Goal: Task Accomplishment & Management: Complete application form

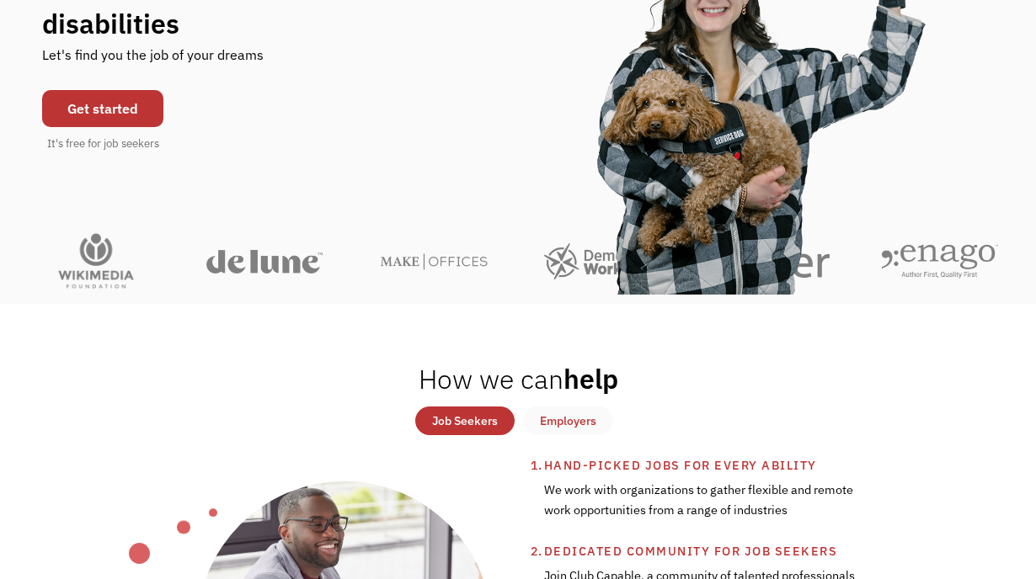
scroll to position [246, 0]
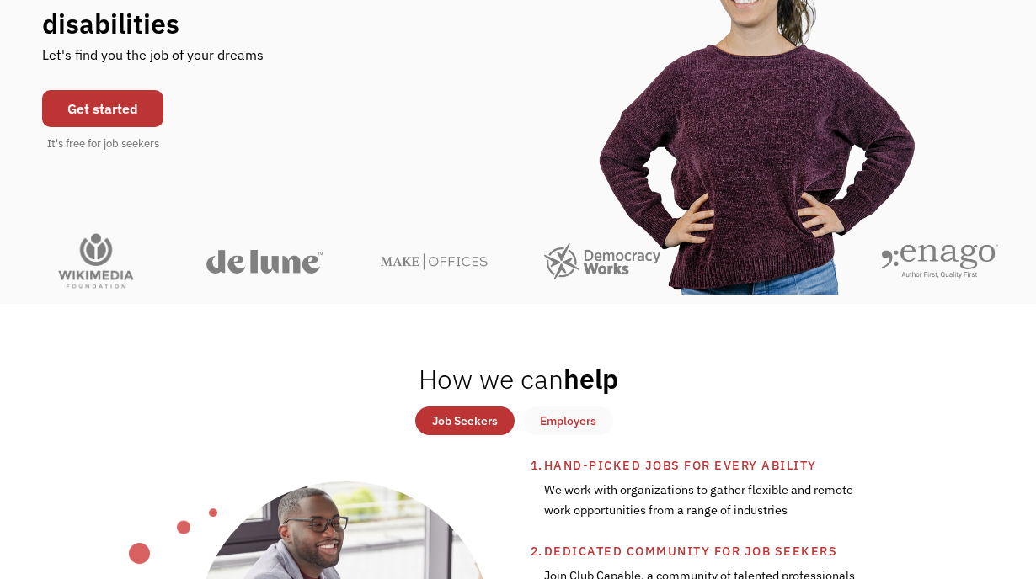
click at [125, 108] on link "Get started" at bounding box center [102, 108] width 121 height 37
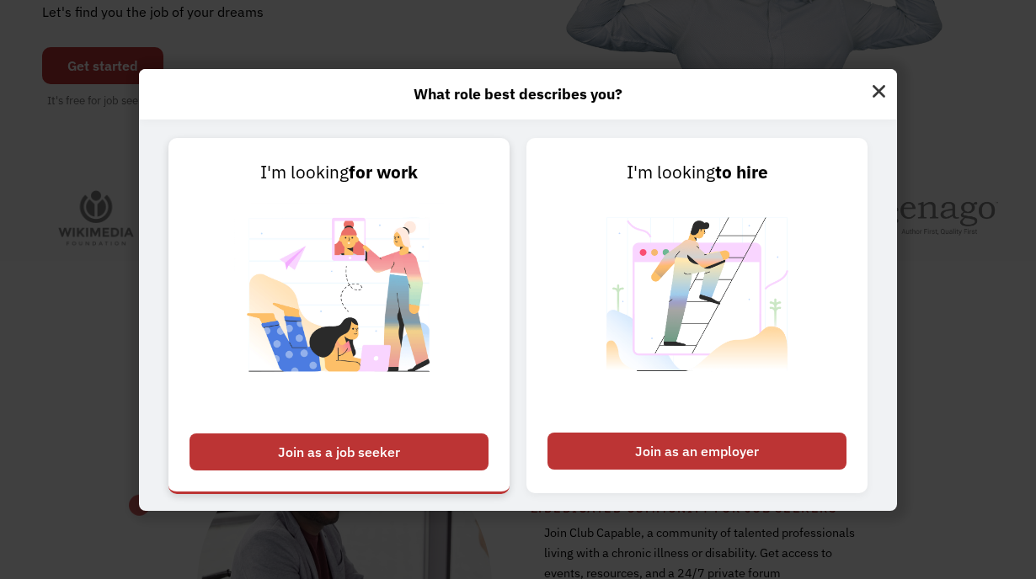
scroll to position [295, 0]
click at [312, 459] on div "Join as a job seeker" at bounding box center [339, 452] width 299 height 37
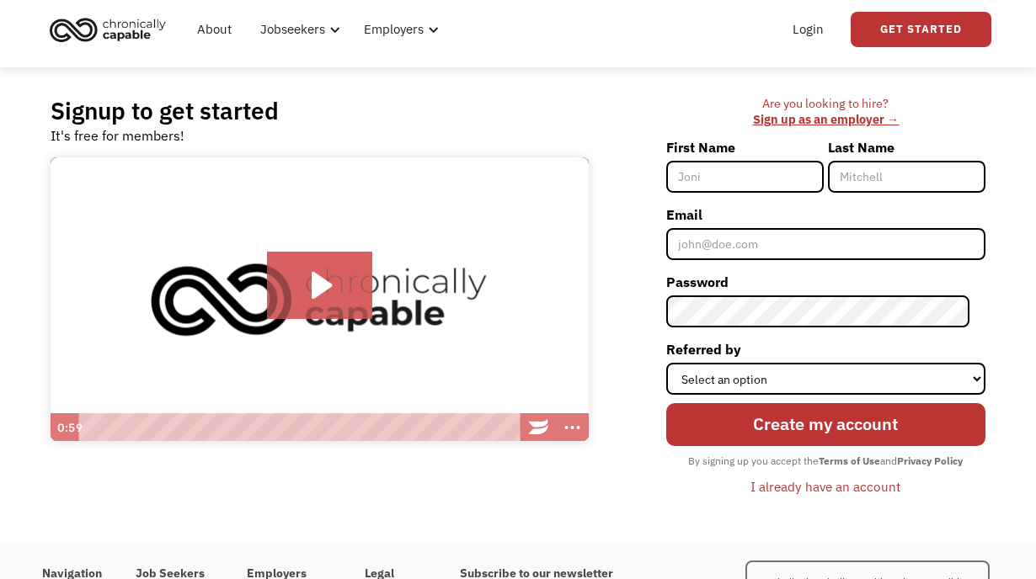
scroll to position [25, 0]
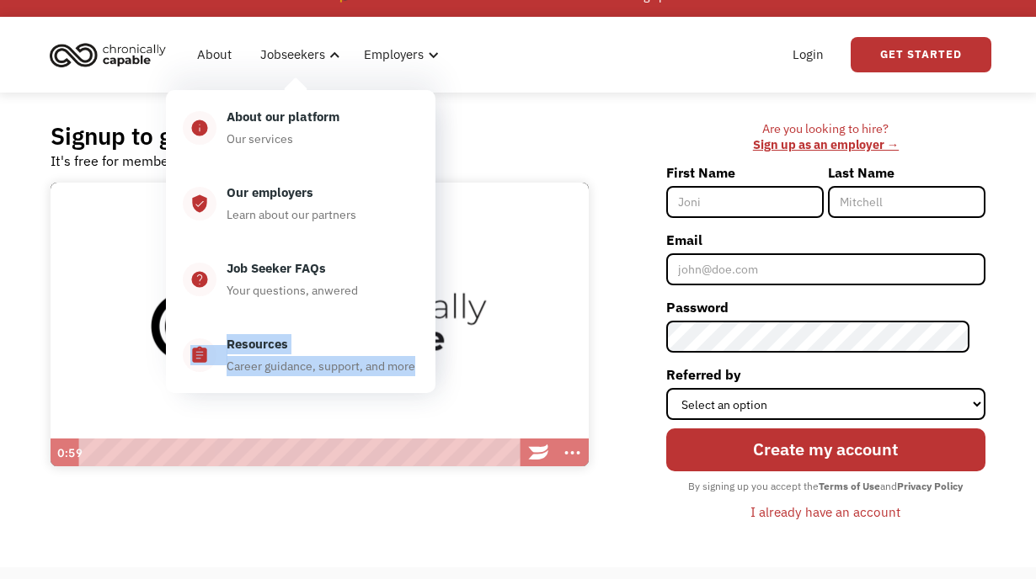
click at [538, 142] on div "Signup to get started It's free for members!" at bounding box center [320, 146] width 538 height 50
click at [598, 136] on div "Are you looking to hire? ‍ Sign up as an employer → First Name Last Name Email …" at bounding box center [795, 329] width 397 height 417
